Goal: Check status: Check status

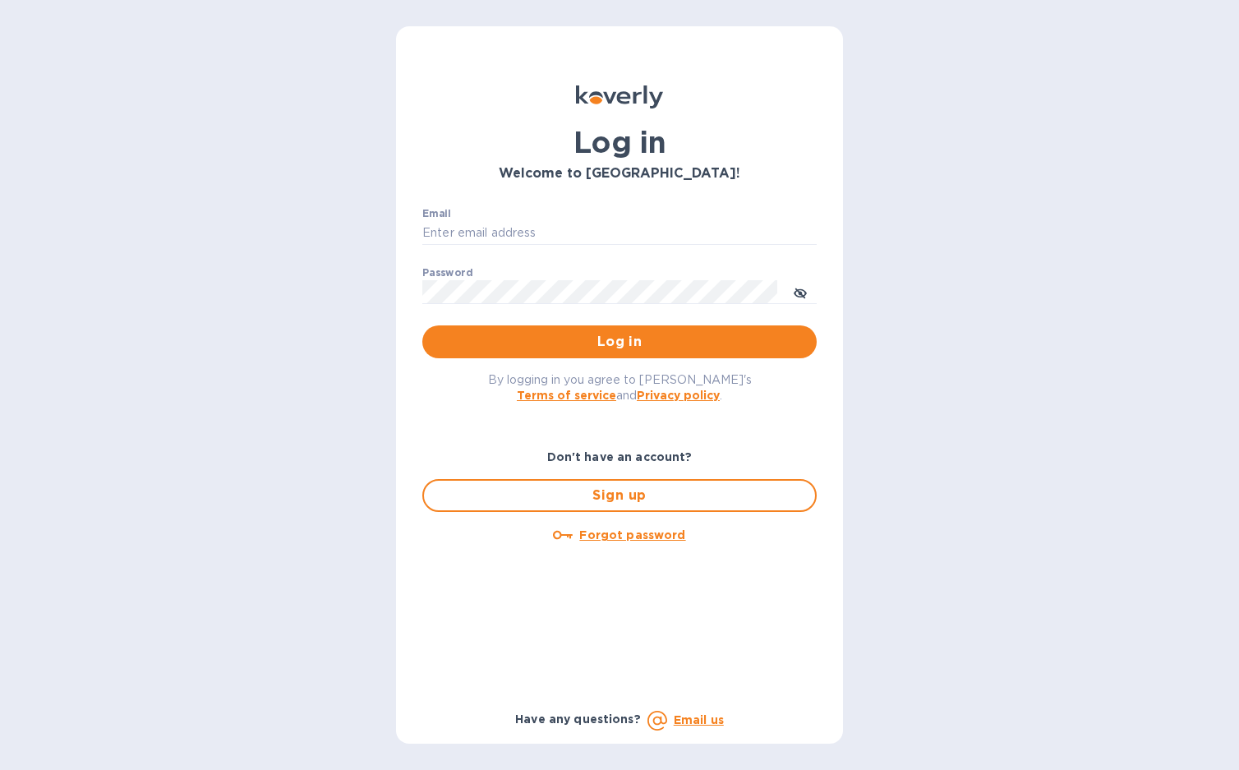
type input "[EMAIL_ADDRESS][DOMAIN_NAME]"
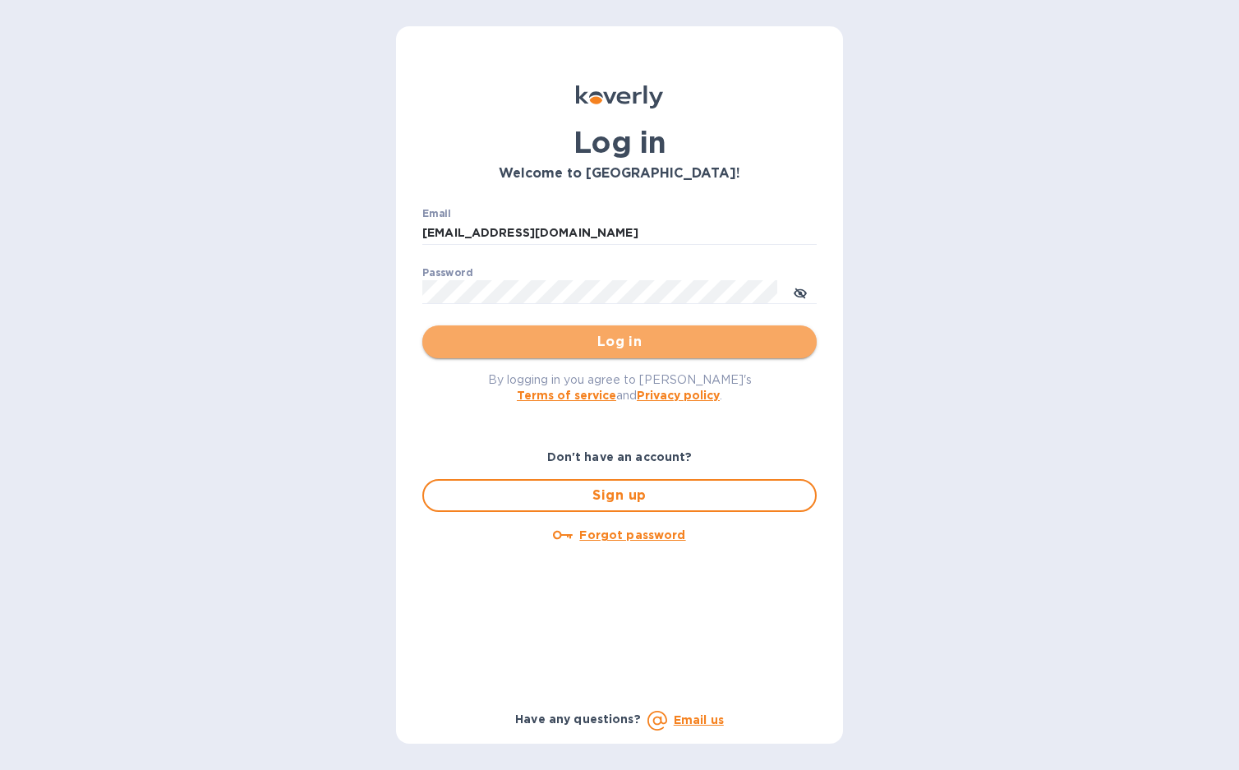
click at [600, 338] on span "Log in" at bounding box center [619, 342] width 368 height 20
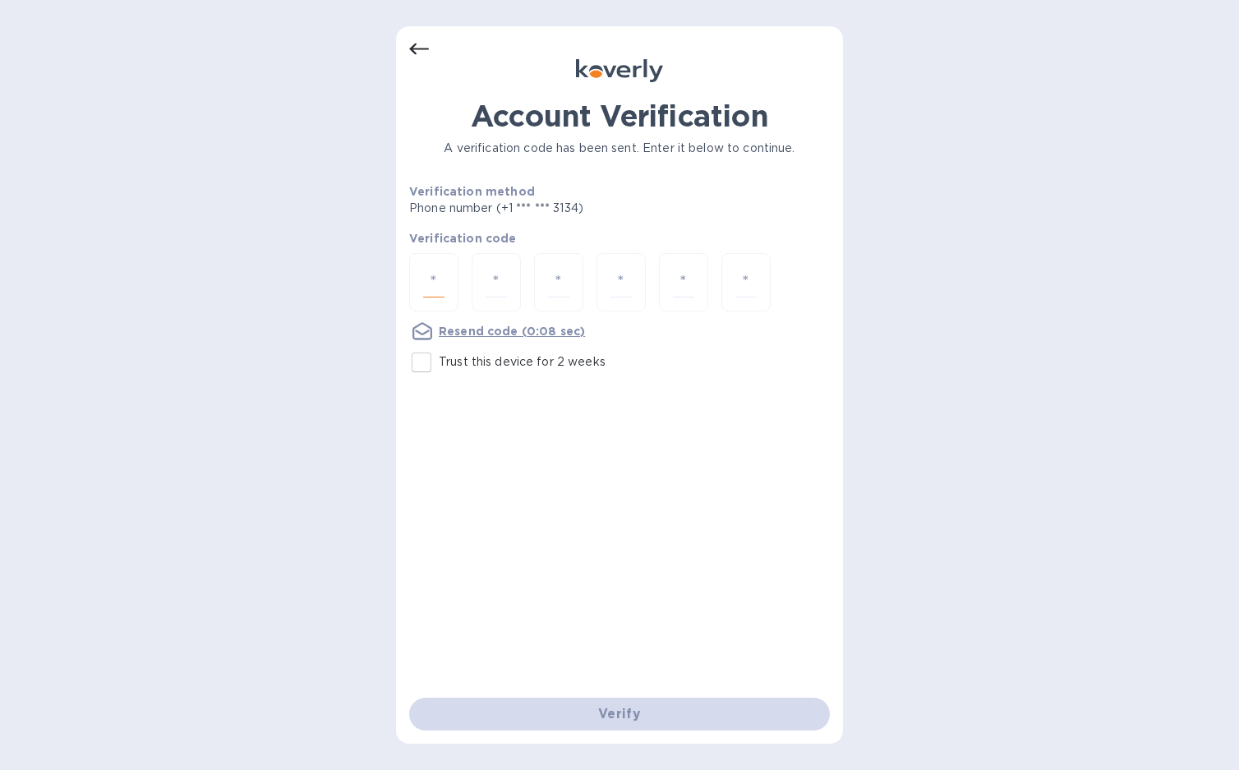
click at [431, 280] on input "number" at bounding box center [433, 282] width 21 height 30
click at [430, 278] on input "number" at bounding box center [433, 282] width 21 height 30
type input "9"
type input "8"
type input "2"
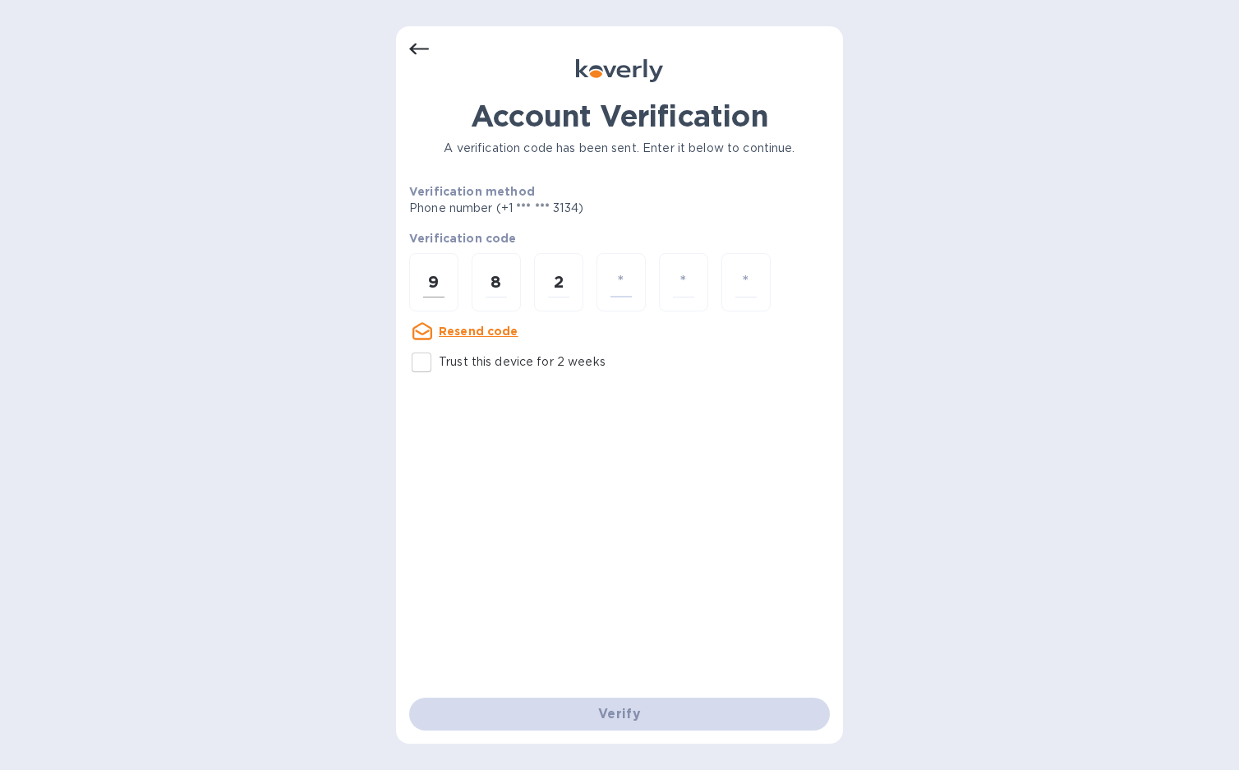
type input "7"
type input "6"
type input "0"
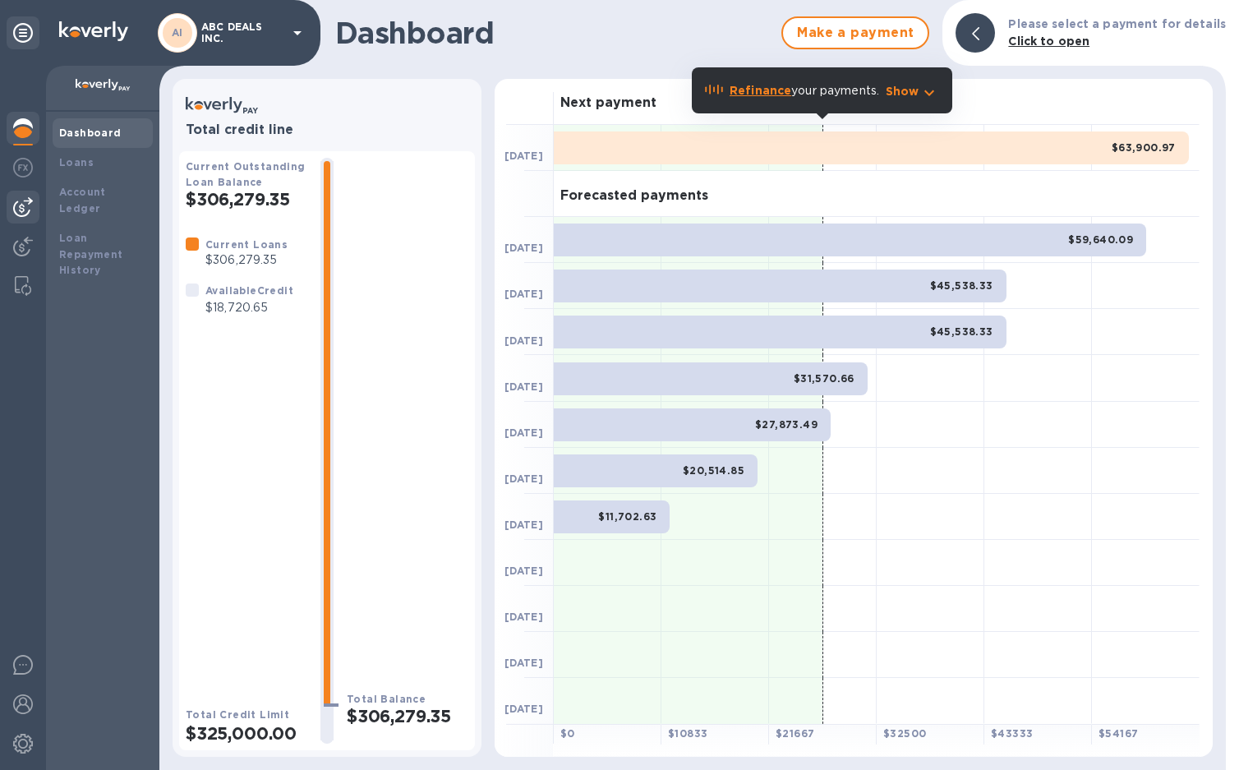
click at [21, 201] on img at bounding box center [23, 207] width 20 height 20
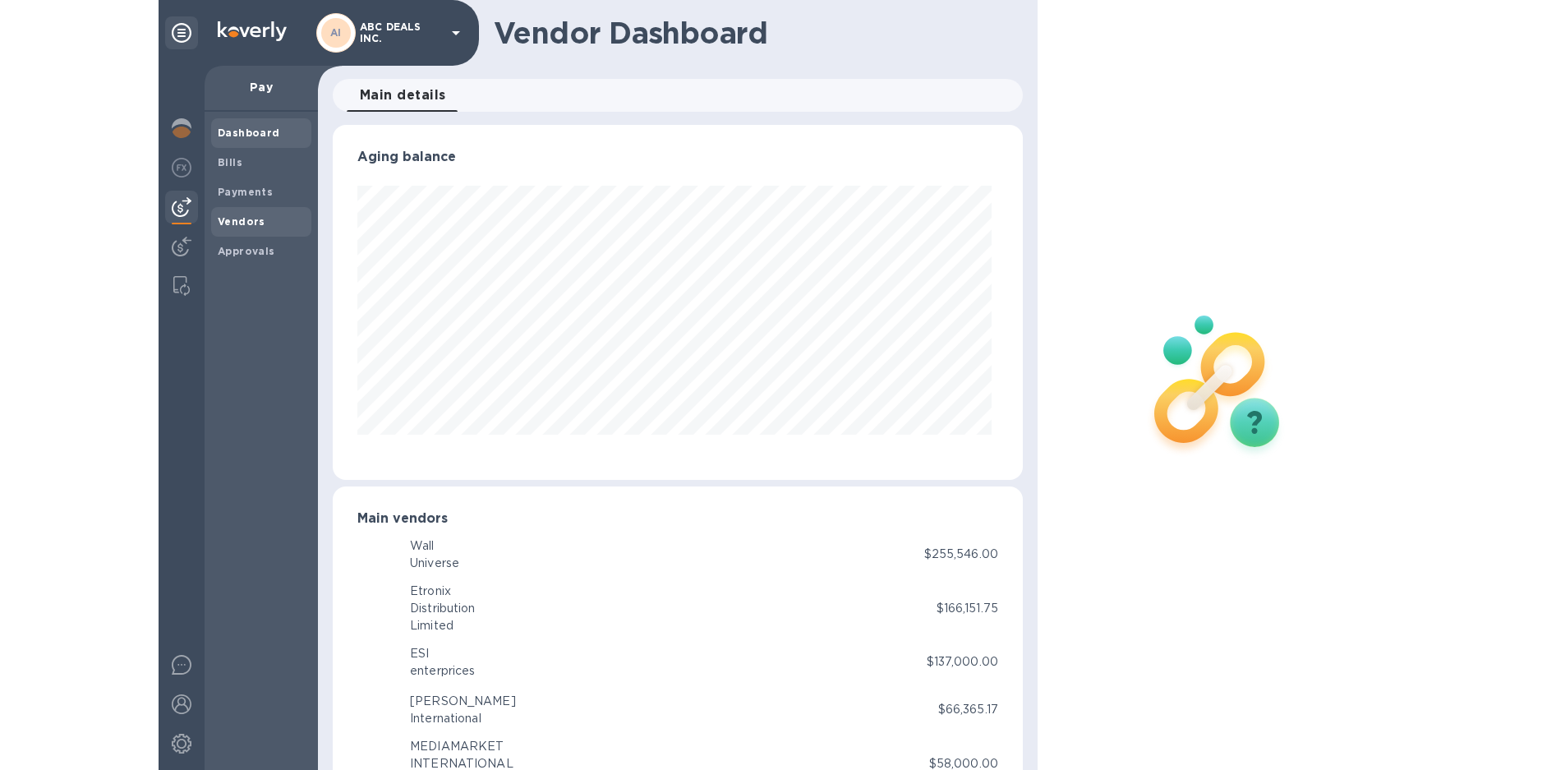
scroll to position [355, 684]
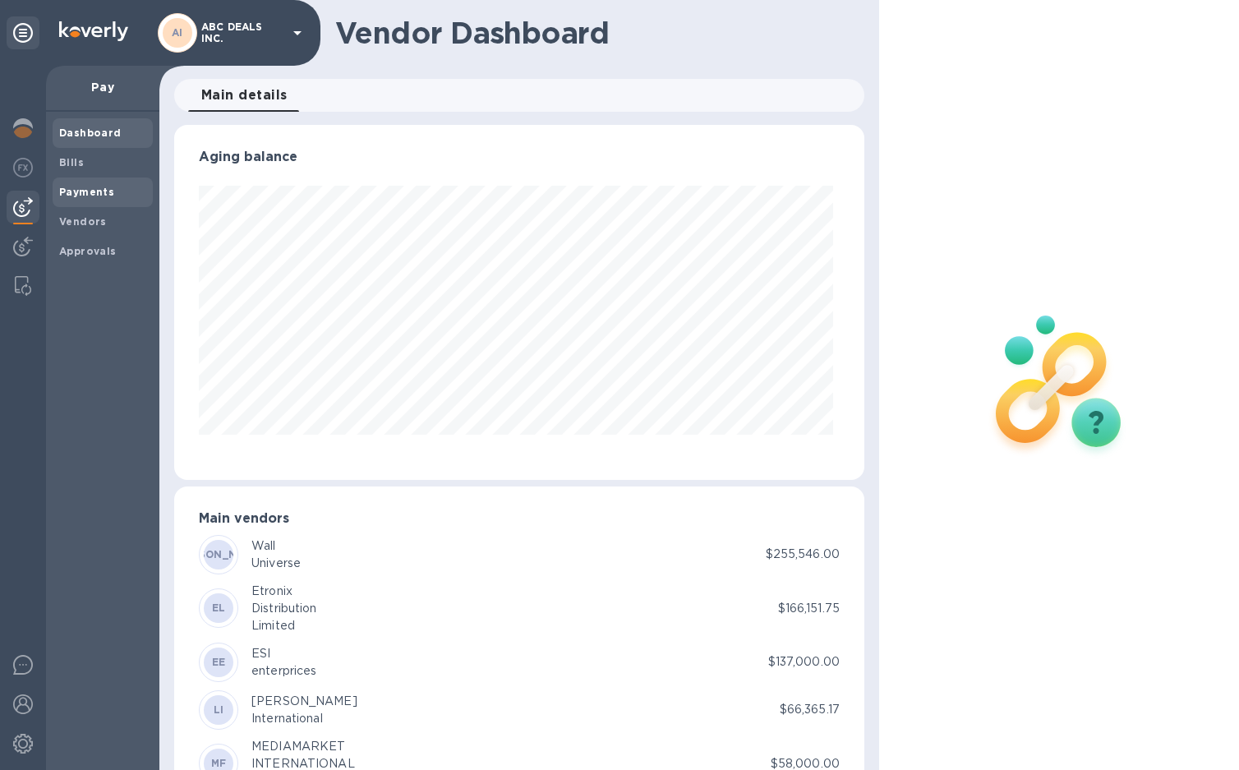
click at [99, 201] on div "Payments" at bounding box center [103, 192] width 100 height 30
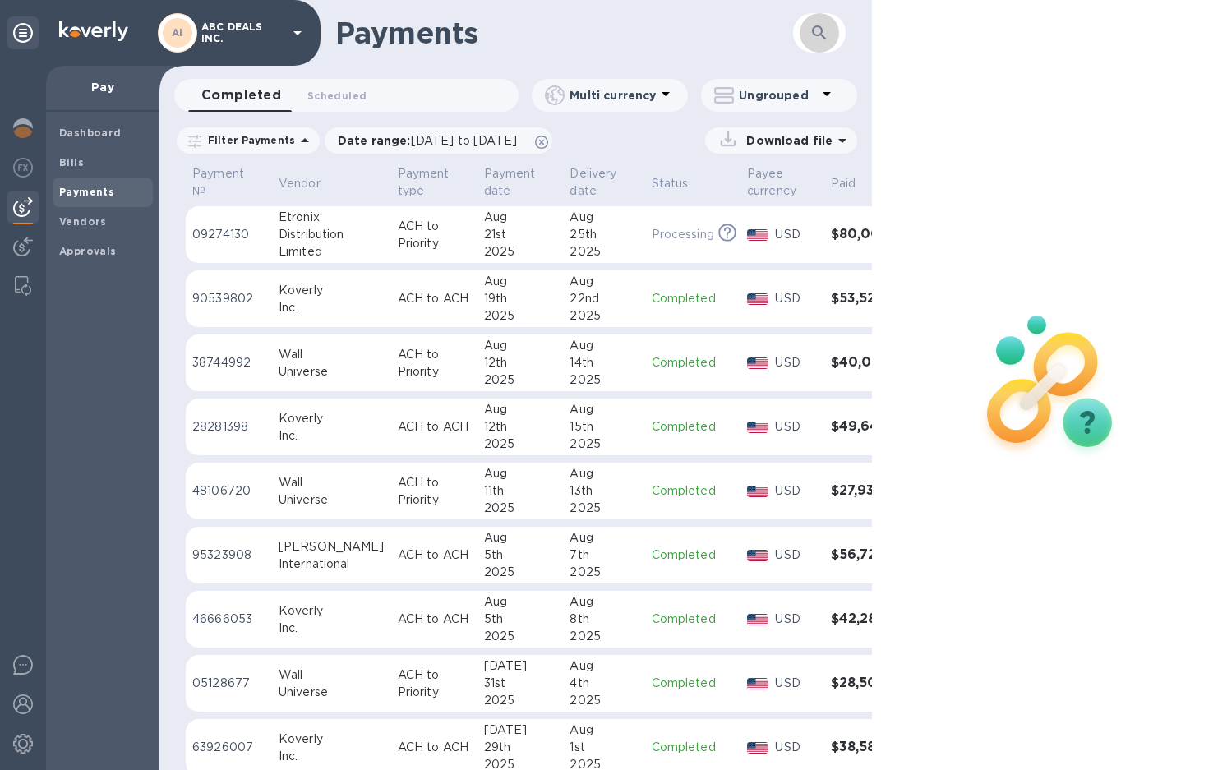
click at [817, 38] on icon "button" at bounding box center [819, 33] width 20 height 20
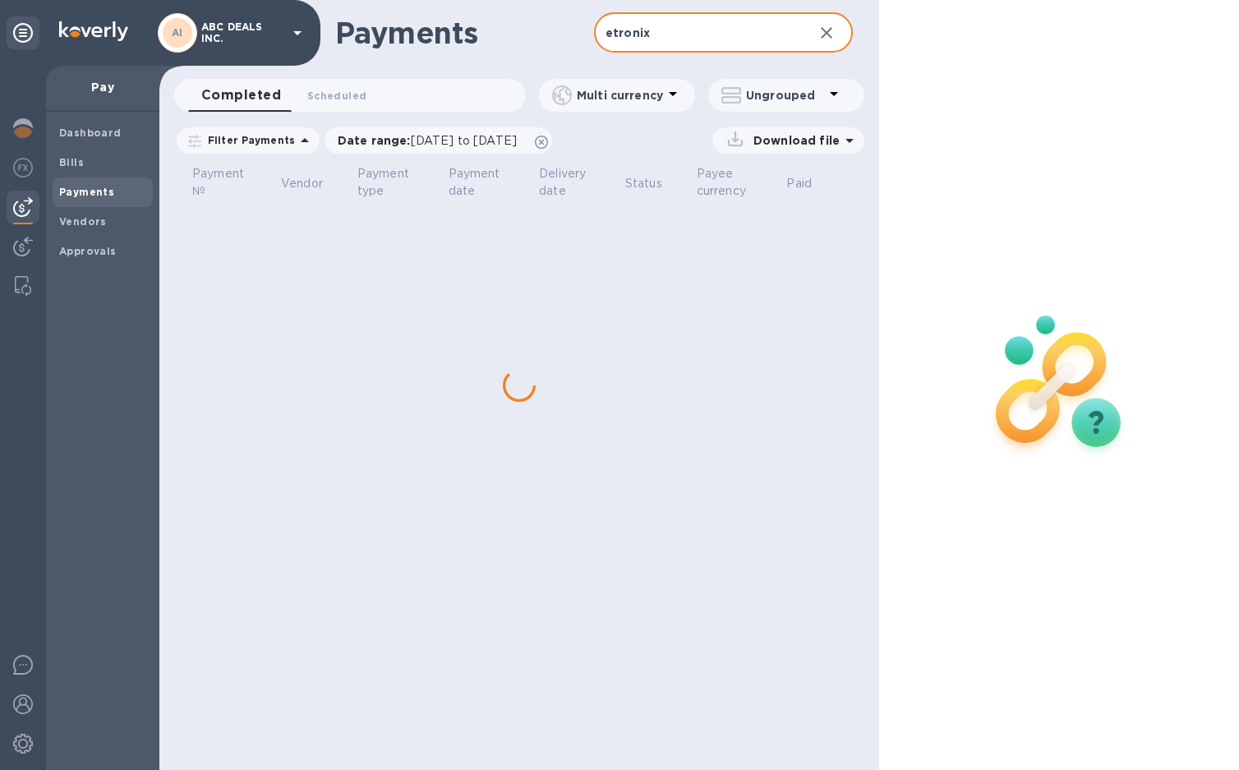
type input "etronix"
click at [92, 226] on b "Vendors" at bounding box center [83, 221] width 48 height 12
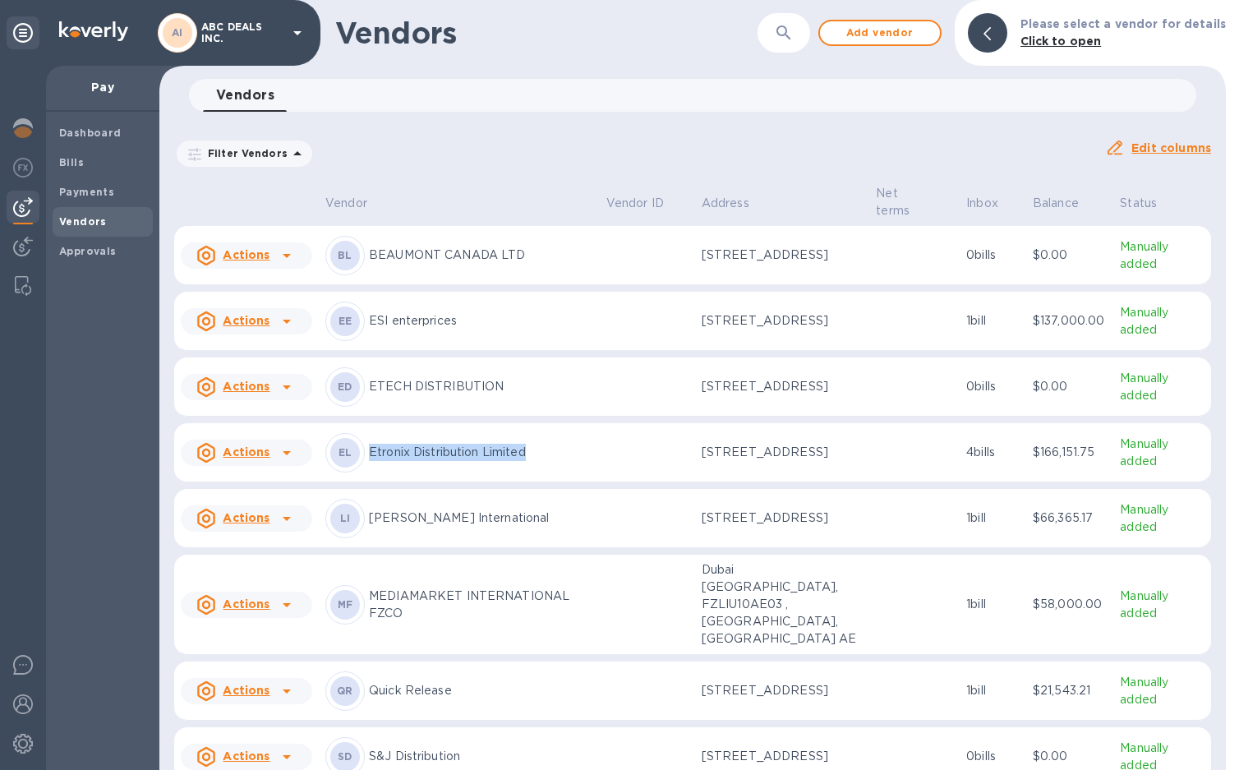
drag, startPoint x: 547, startPoint y: 463, endPoint x: 368, endPoint y: 467, distance: 179.1
click at [368, 467] on div "EL Etronix Distribution Limited" at bounding box center [459, 452] width 268 height 39
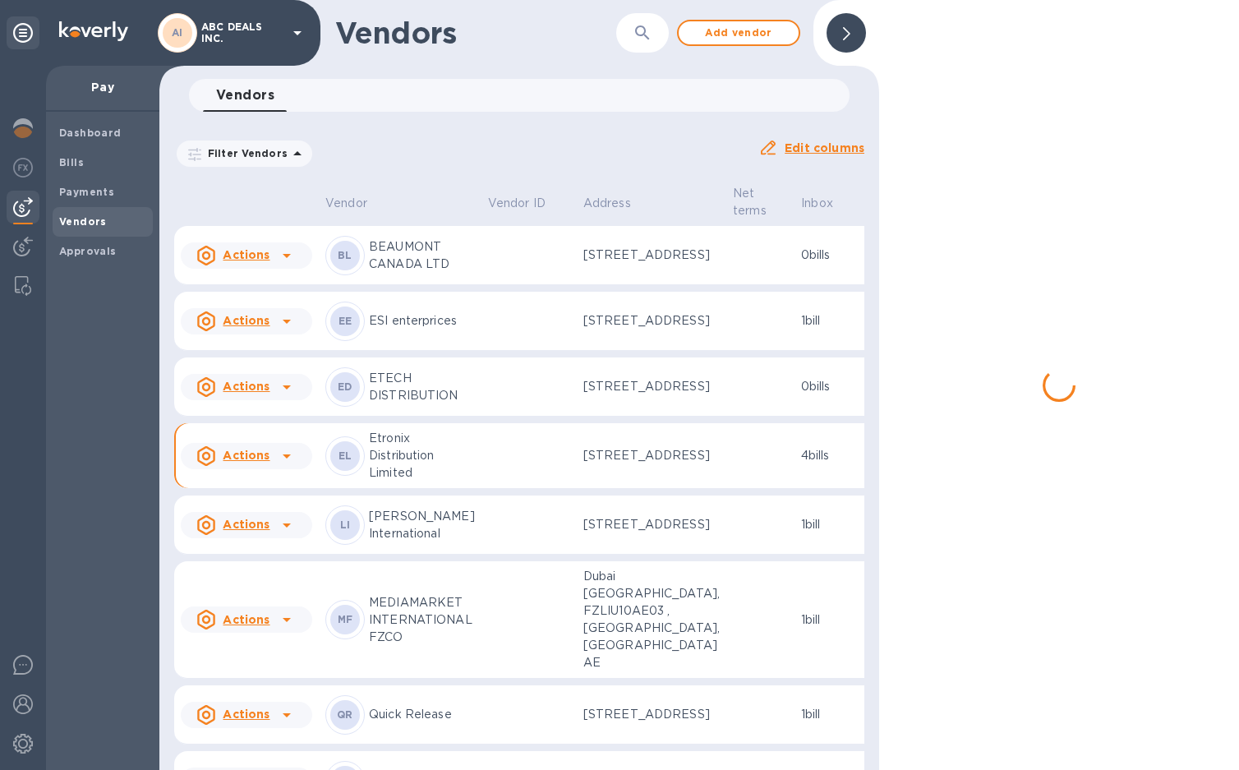
drag, startPoint x: 370, startPoint y: 463, endPoint x: 380, endPoint y: 459, distance: 10.7
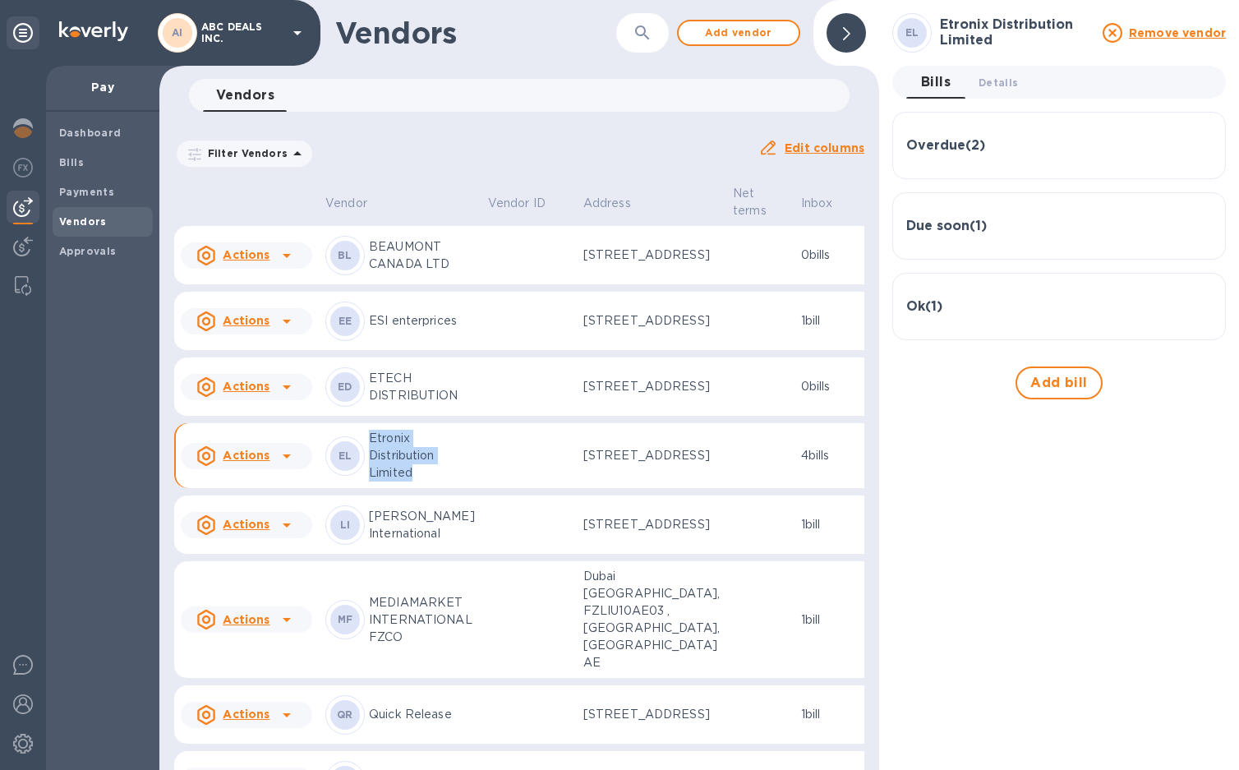
drag, startPoint x: 380, startPoint y: 459, endPoint x: 368, endPoint y: 583, distance: 124.6
click at [368, 481] on div "EL Etronix Distribution Limited" at bounding box center [400, 456] width 150 height 52
drag, startPoint x: 368, startPoint y: 583, endPoint x: 379, endPoint y: 586, distance: 11.0
copy p "Etronix Distribution Limited"
click at [100, 191] on b "Payments" at bounding box center [86, 192] width 55 height 12
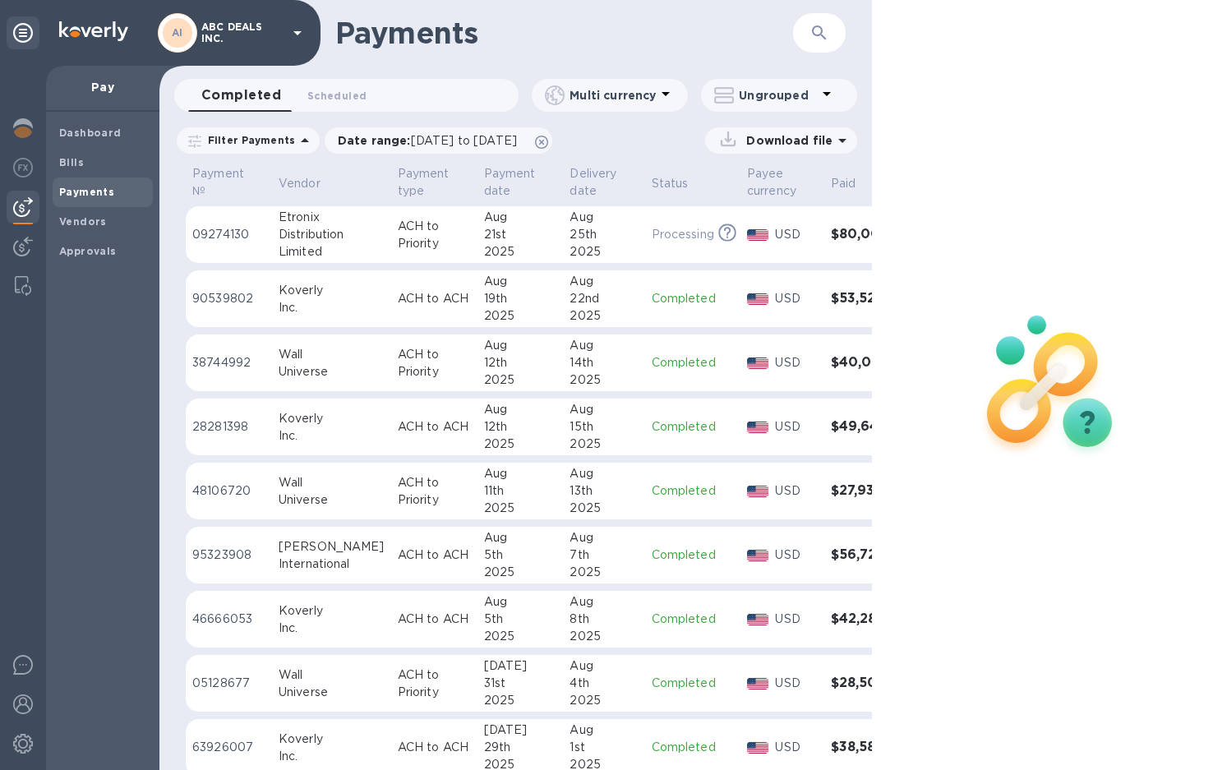
click at [823, 44] on button "button" at bounding box center [818, 32] width 39 height 39
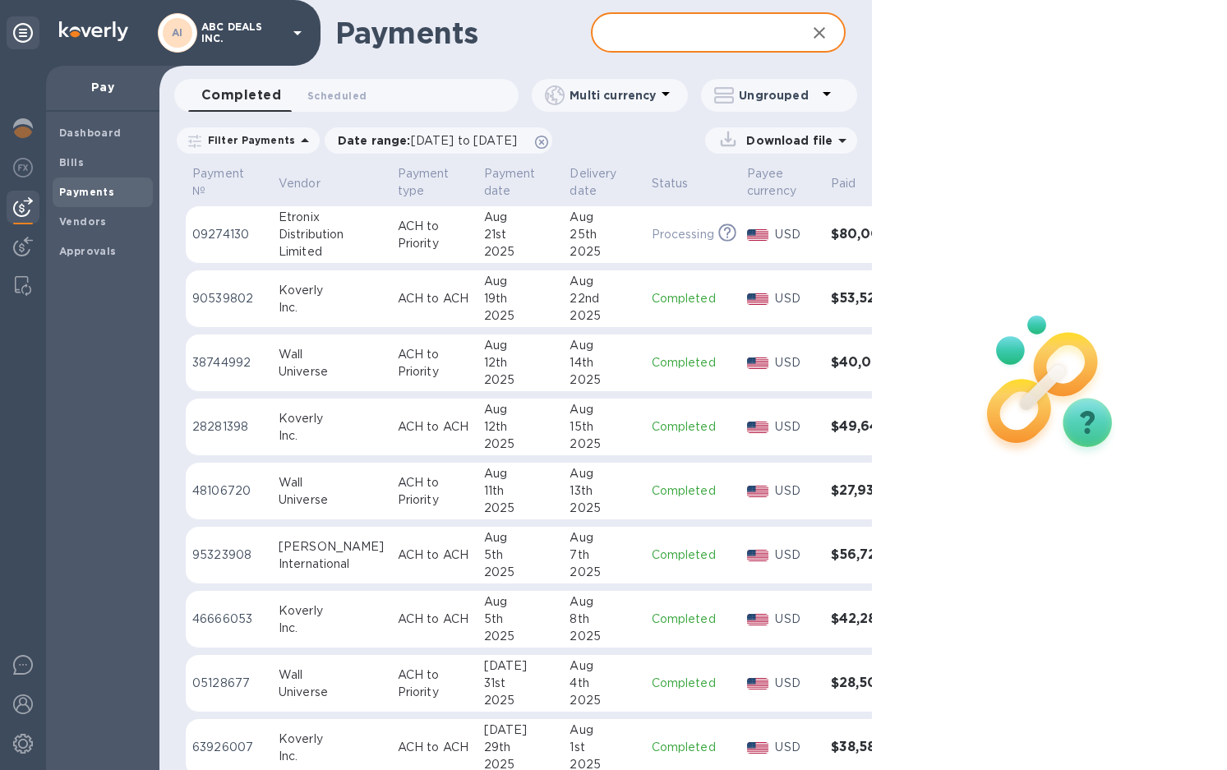
paste input "Etronix Distribution Limited"
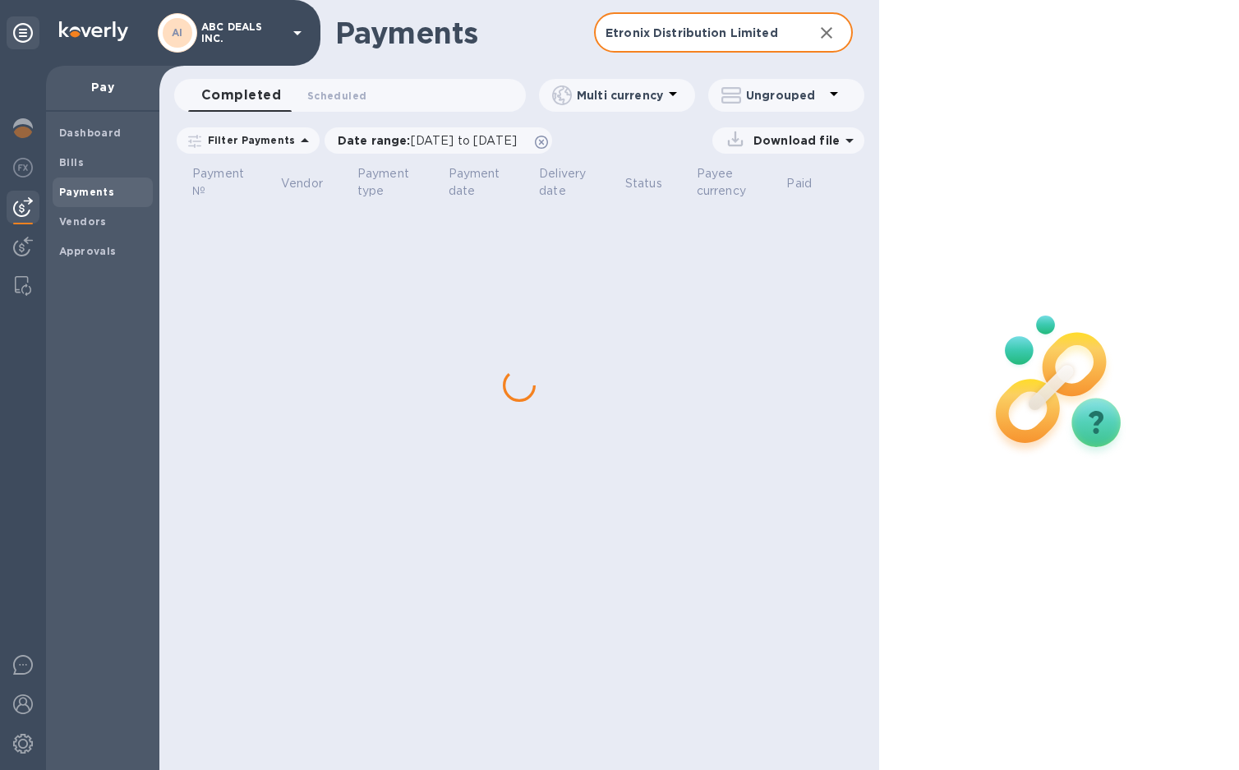
type input "Etronix Distribution Limited"
click at [517, 142] on span "07/21/2025 to 08/22/2025" at bounding box center [464, 140] width 106 height 13
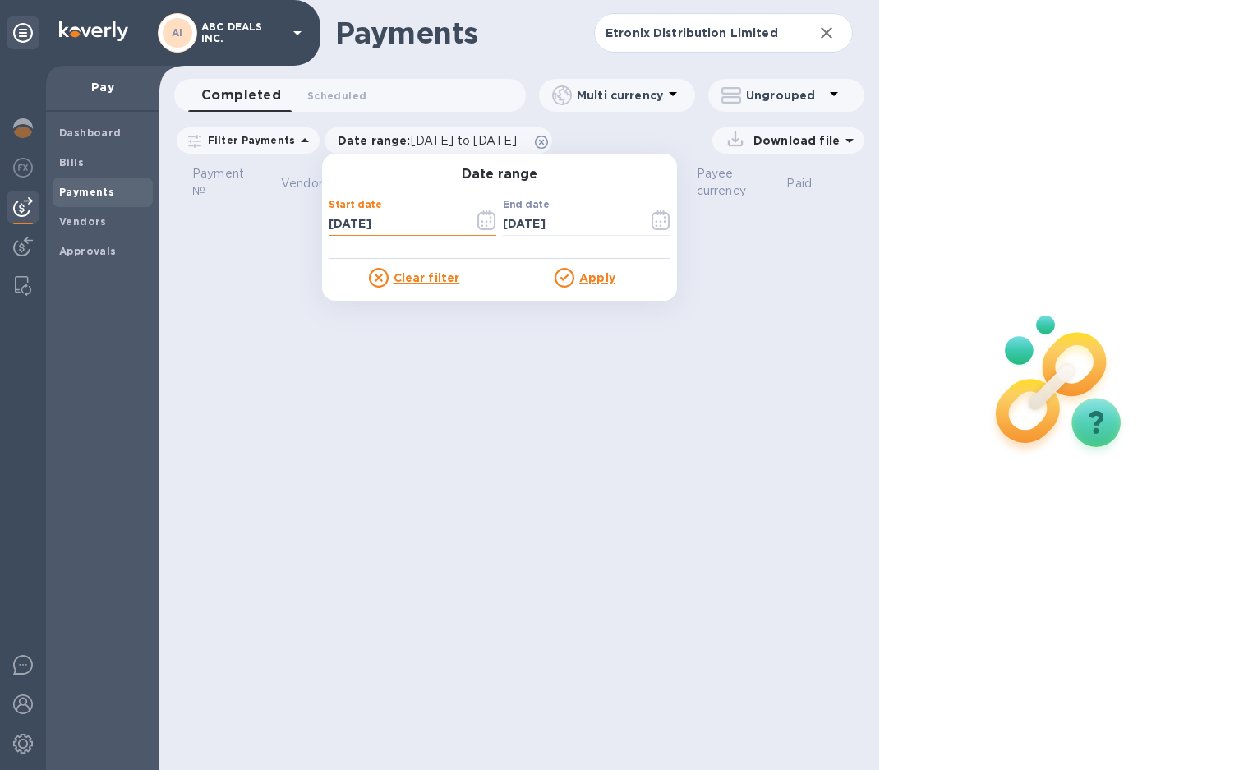
click at [333, 220] on input "07/21/2025" at bounding box center [395, 224] width 132 height 25
type input "05/21/2025"
click at [561, 276] on icon at bounding box center [565, 278] width 20 height 20
click at [582, 279] on u "Apply" at bounding box center [597, 277] width 36 height 13
